Goal: Use online tool/utility: Use online tool/utility

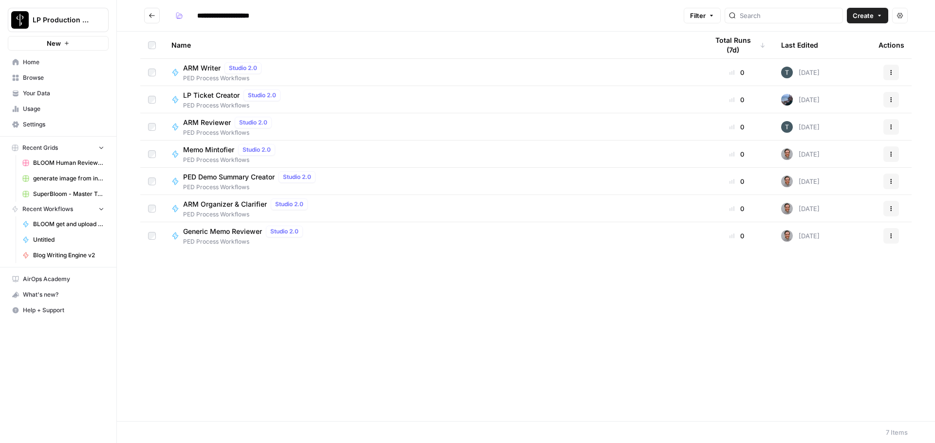
click at [206, 68] on span "ARM Writer" at bounding box center [201, 68] width 37 height 10
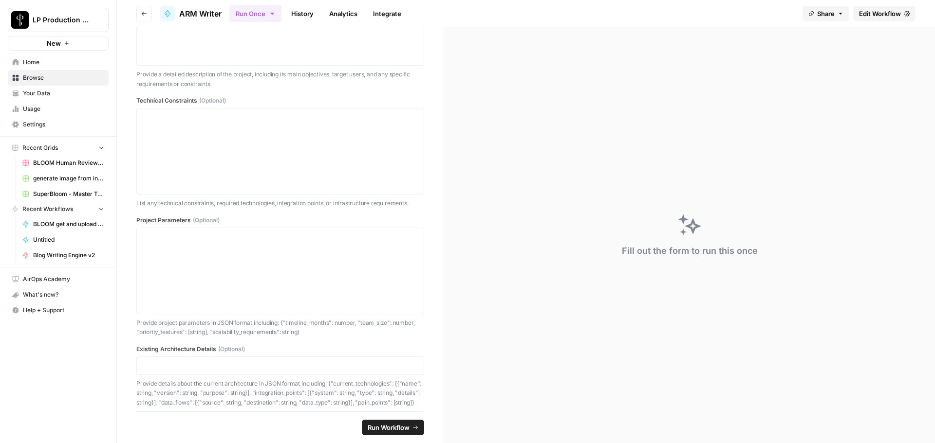
scroll to position [96, 0]
